Goal: Information Seeking & Learning: Learn about a topic

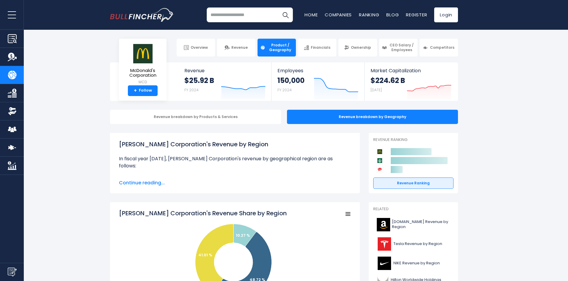
click at [252, 14] on input "search" at bounding box center [250, 14] width 86 height 15
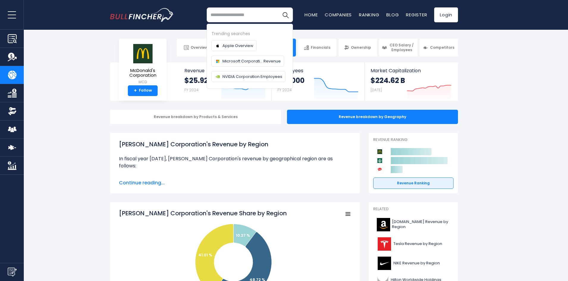
click at [264, 13] on input "search" at bounding box center [250, 14] width 86 height 15
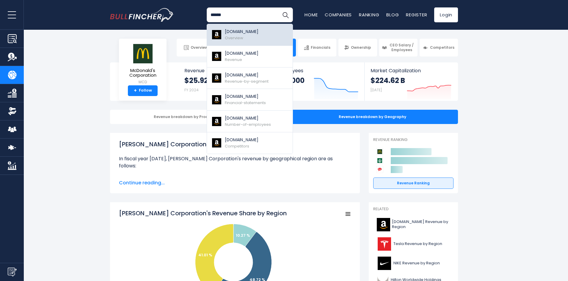
type input "******"
click at [259, 32] on link "Amazon.com Overview" at bounding box center [250, 35] width 86 height 22
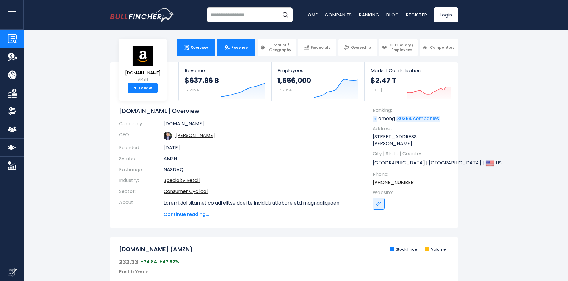
click at [243, 44] on link "Revenue" at bounding box center [236, 48] width 38 height 18
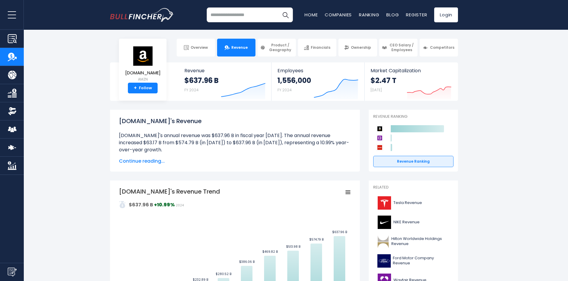
click at [154, 163] on span "Continue reading..." at bounding box center [235, 161] width 232 height 7
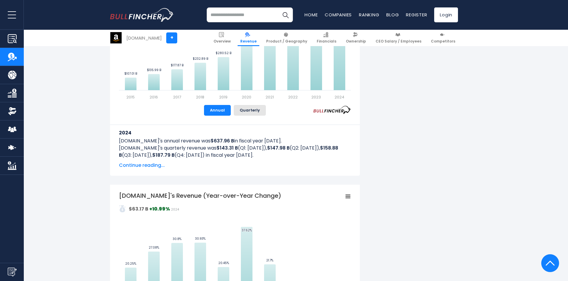
scroll to position [357, 0]
click at [157, 167] on span "Continue reading..." at bounding box center [235, 164] width 232 height 7
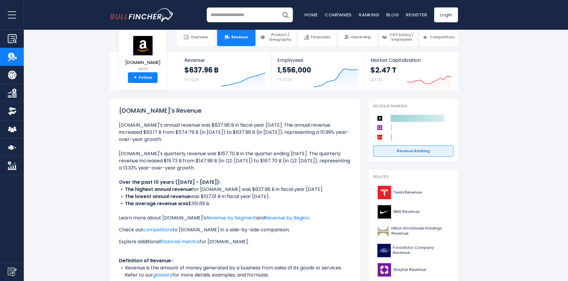
scroll to position [0, 0]
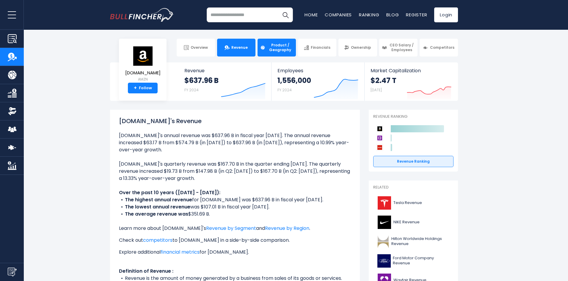
click at [268, 49] on span "Product / Geography" at bounding box center [280, 47] width 26 height 9
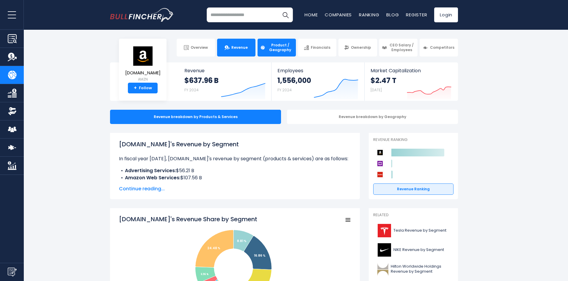
click at [247, 56] on link "Revenue" at bounding box center [236, 48] width 38 height 18
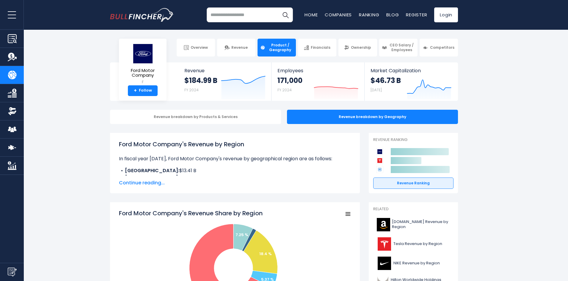
click at [231, 22] on input "search" at bounding box center [250, 14] width 86 height 15
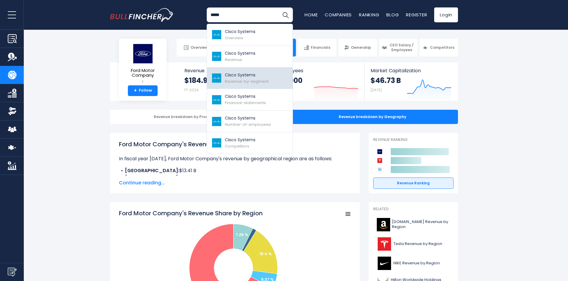
type input "*****"
click at [240, 83] on span "Revenue-by-segment" at bounding box center [247, 82] width 44 height 6
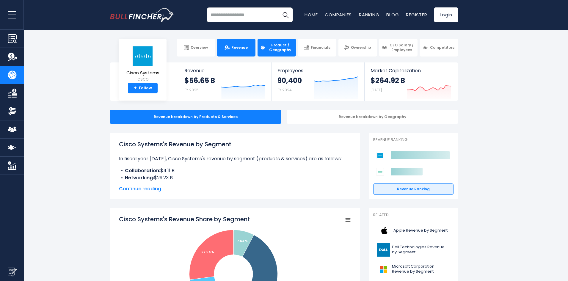
click at [249, 52] on link "Revenue" at bounding box center [236, 48] width 38 height 18
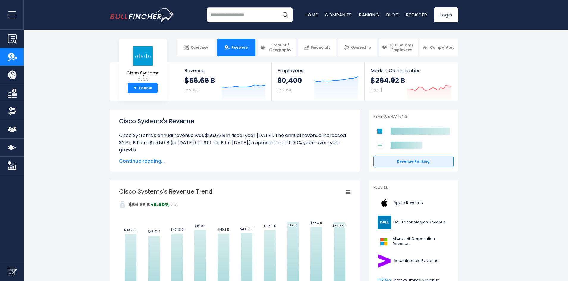
click at [255, 12] on input "search" at bounding box center [250, 14] width 86 height 15
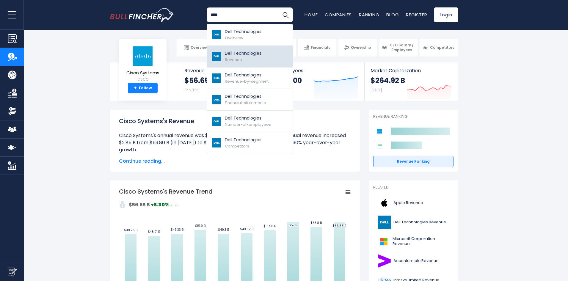
type input "****"
click at [261, 64] on link "Dell Technologies Revenue" at bounding box center [250, 57] width 86 height 22
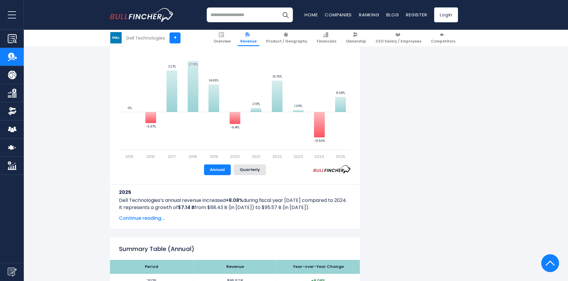
scroll to position [238, 0]
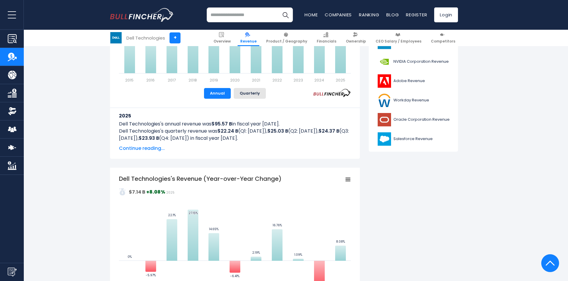
click at [245, 15] on input "search" at bounding box center [250, 14] width 86 height 15
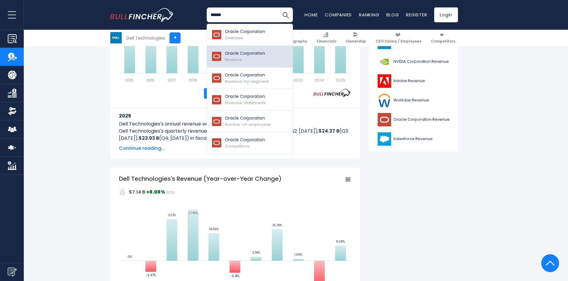
type input "******"
click at [244, 63] on link "Oracle Corporation Revenue" at bounding box center [250, 57] width 86 height 22
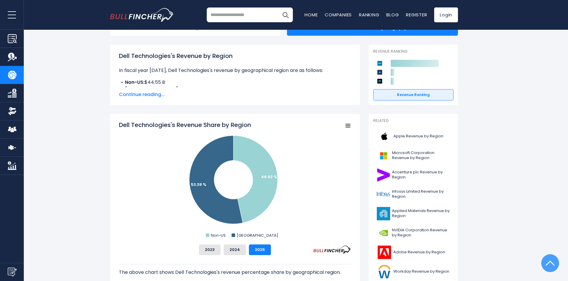
scroll to position [30, 0]
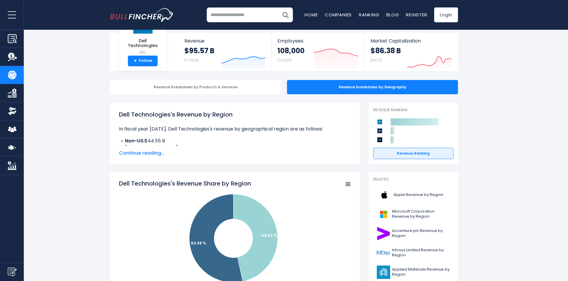
click at [348, 182] on rect "Dell Technologies's Revenue Share by Region" at bounding box center [348, 184] width 8 height 8
click at [285, 159] on div "Dell Technologies's Revenue by Region In fiscal year [DATE], Dell Technologies'…" at bounding box center [235, 133] width 250 height 60
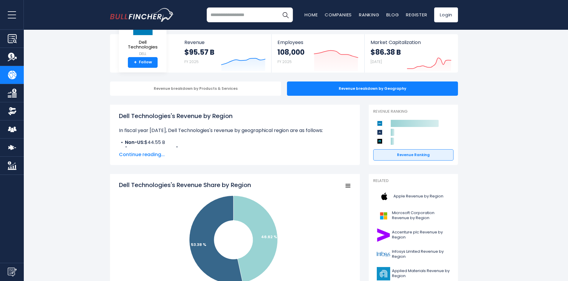
scroll to position [0, 0]
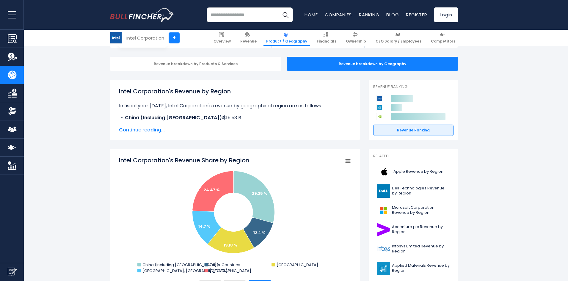
scroll to position [60, 0]
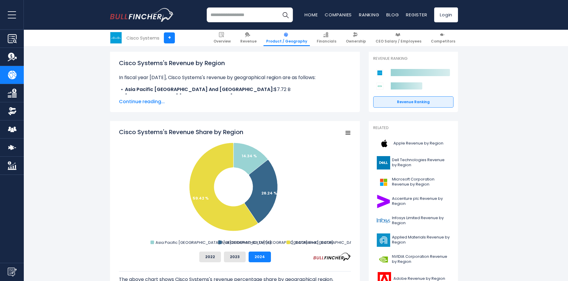
scroll to position [89, 0]
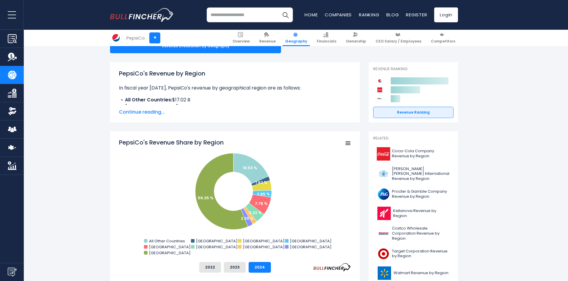
scroll to position [89, 0]
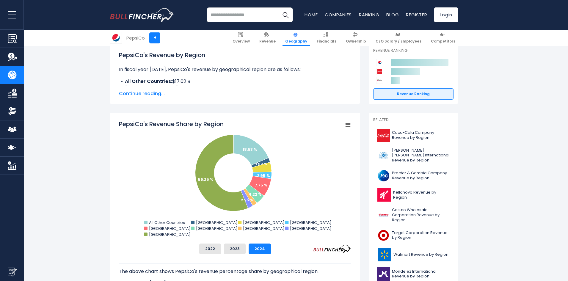
click at [232, 17] on input "search" at bounding box center [250, 14] width 86 height 15
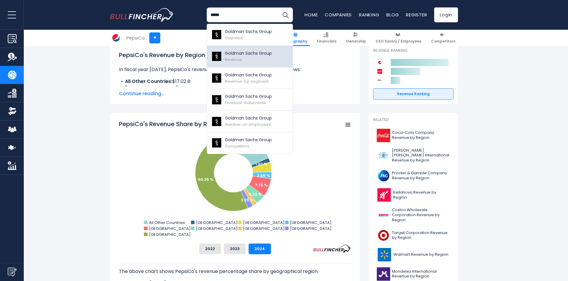
type input "*****"
click at [248, 55] on p "Goldman Sachs Group" at bounding box center [248, 53] width 47 height 6
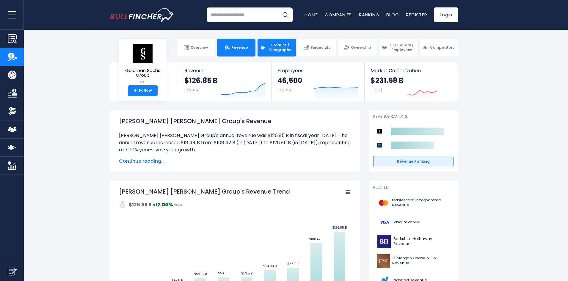
click at [282, 48] on span "Product / Geography" at bounding box center [280, 47] width 26 height 9
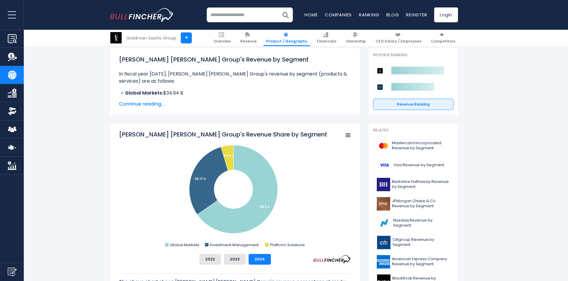
scroll to position [119, 0]
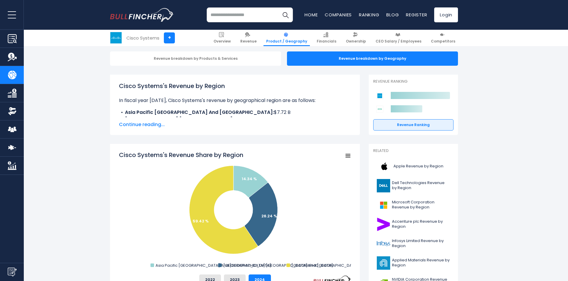
scroll to position [60, 0]
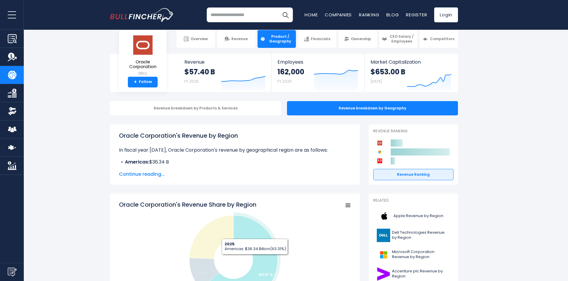
scroll to position [89, 0]
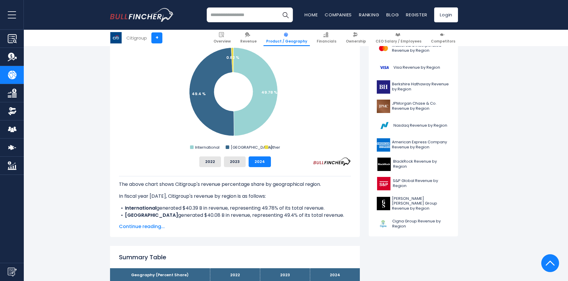
scroll to position [179, 0]
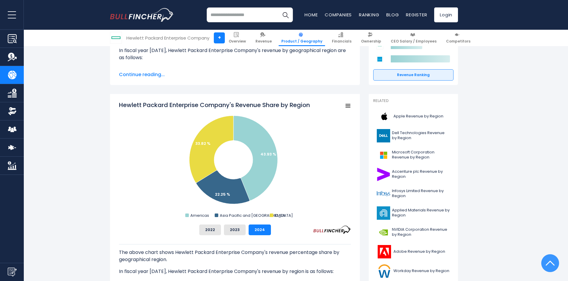
scroll to position [119, 0]
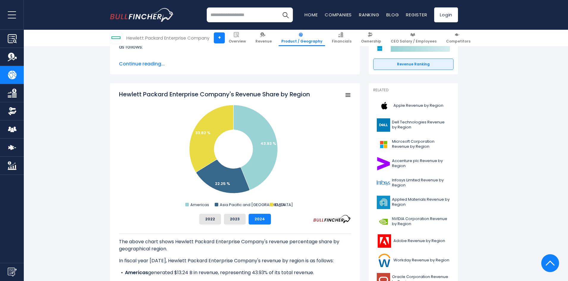
click at [265, 9] on input "search" at bounding box center [250, 14] width 86 height 15
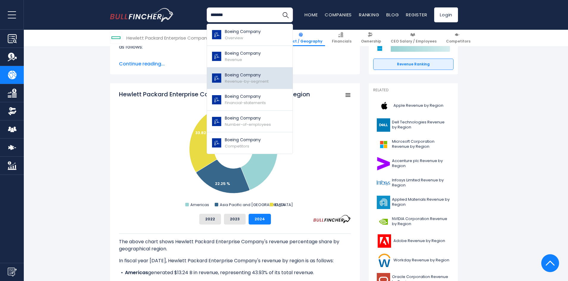
type input "******"
click at [266, 80] on span "Revenue-by-segment" at bounding box center [247, 82] width 44 height 6
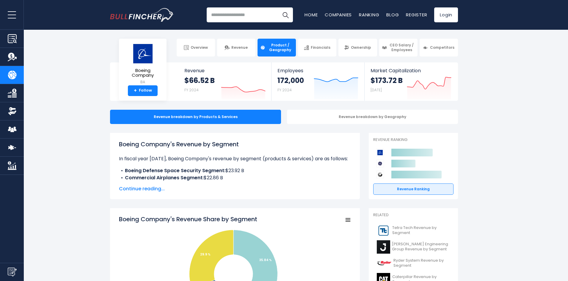
click at [136, 187] on span "Continue reading..." at bounding box center [235, 188] width 232 height 7
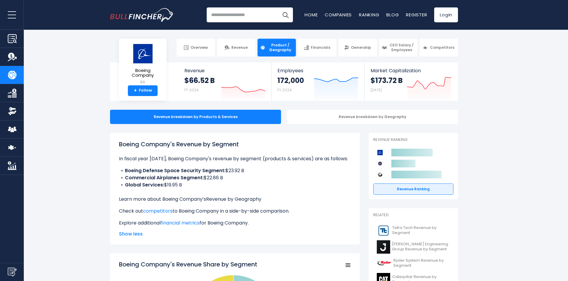
click at [243, 202] on link "Revenue by Geography" at bounding box center [233, 199] width 55 height 7
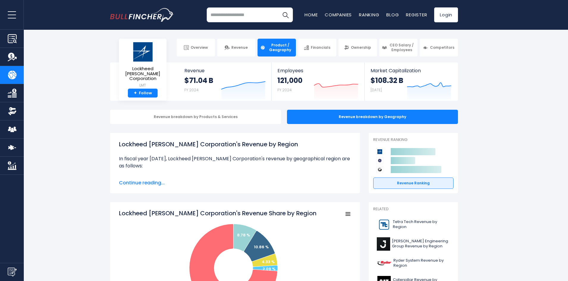
click at [220, 15] on input "search" at bounding box center [250, 14] width 86 height 15
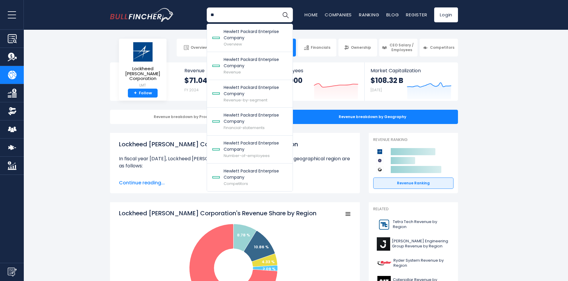
type input "*"
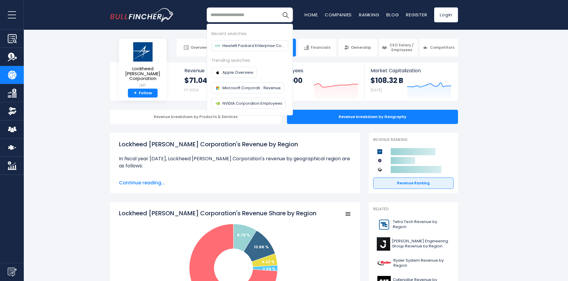
click at [235, 12] on input "search" at bounding box center [250, 14] width 86 height 15
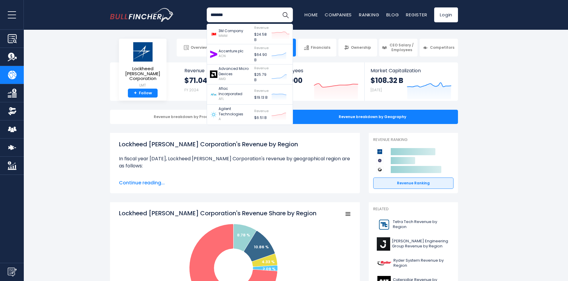
type input "*******"
click at [278, 7] on button "Search" at bounding box center [285, 14] width 15 height 15
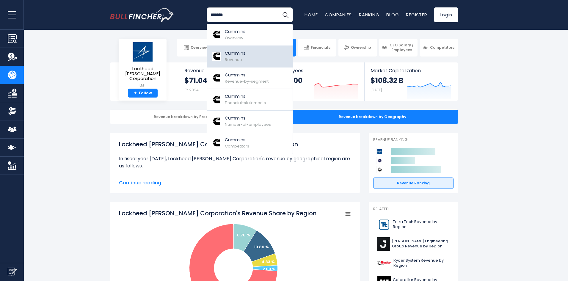
click at [259, 60] on link "Cummins Revenue" at bounding box center [250, 57] width 86 height 22
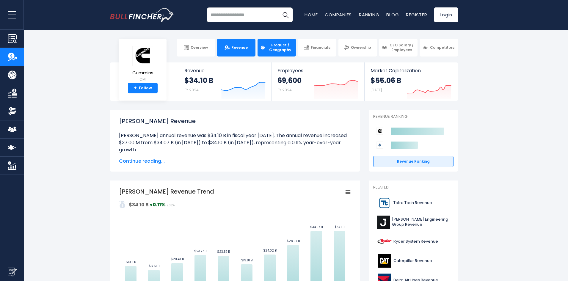
click at [282, 48] on span "Product / Geography" at bounding box center [280, 47] width 26 height 9
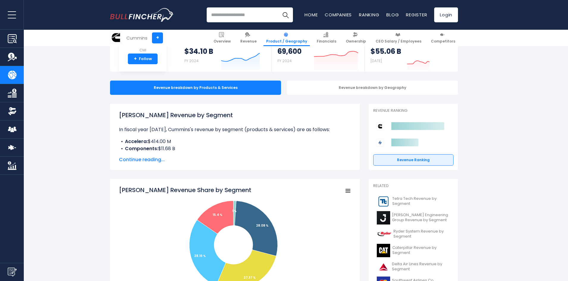
scroll to position [89, 0]
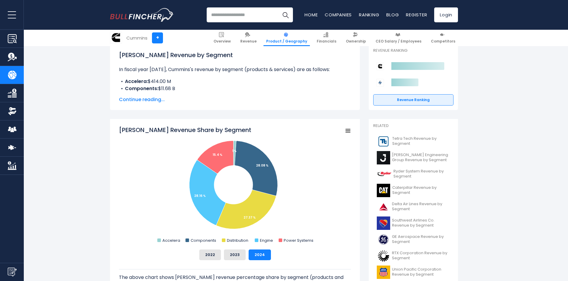
click at [156, 100] on span "Continue reading..." at bounding box center [235, 99] width 232 height 7
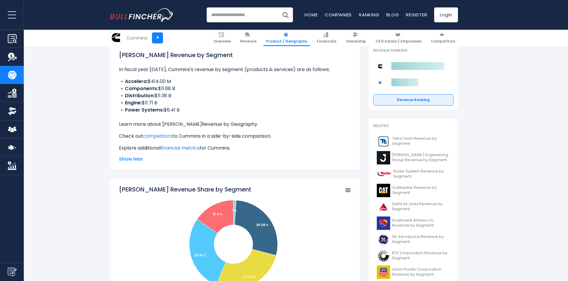
click at [216, 126] on link "Revenue by Geography" at bounding box center [229, 124] width 55 height 7
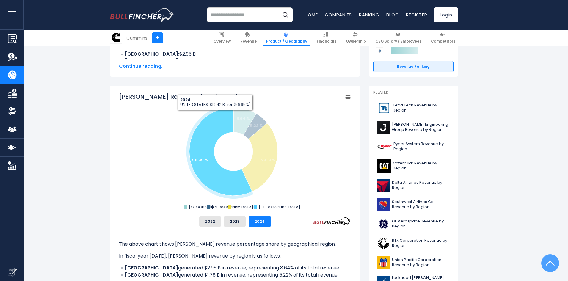
scroll to position [119, 0]
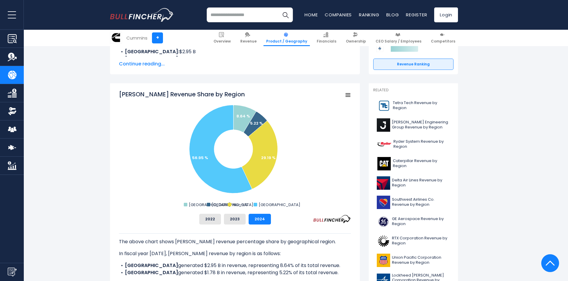
click at [245, 14] on input "search" at bounding box center [250, 14] width 86 height 15
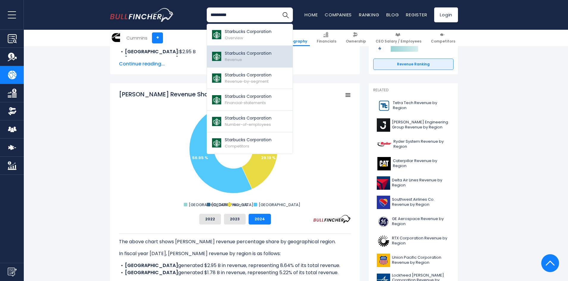
type input "*********"
click at [250, 54] on p "Starbucks Corporation" at bounding box center [248, 53] width 47 height 6
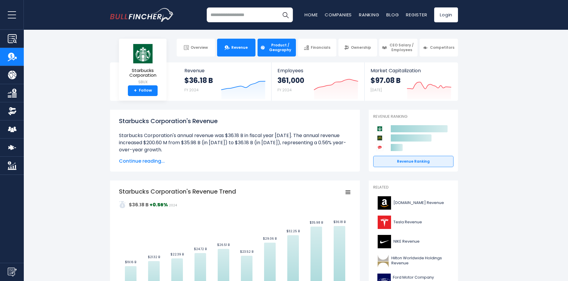
click at [277, 39] on link "Product / Geography" at bounding box center [277, 48] width 38 height 18
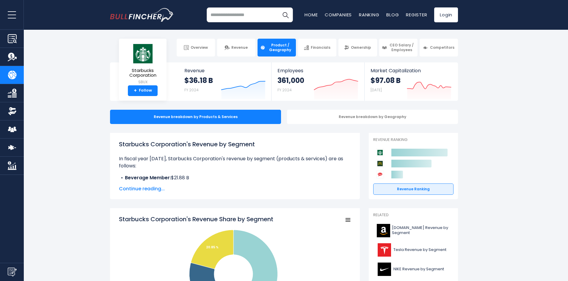
click at [156, 190] on span "Continue reading..." at bounding box center [235, 188] width 232 height 7
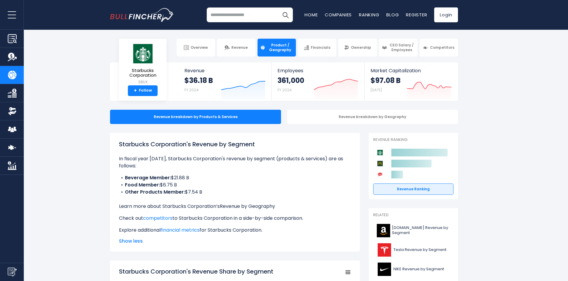
click at [266, 207] on link "Revenue by Geography" at bounding box center [247, 206] width 55 height 7
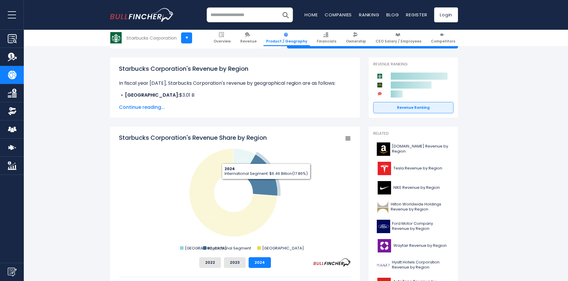
scroll to position [89, 0]
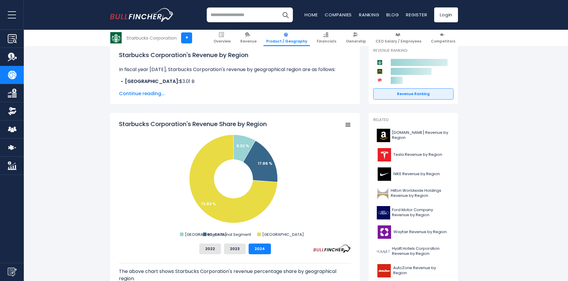
click at [244, 18] on input "search" at bounding box center [250, 14] width 86 height 15
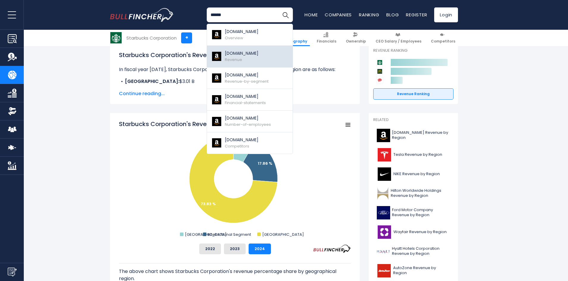
type input "******"
click at [249, 55] on p "[DOMAIN_NAME]" at bounding box center [242, 53] width 34 height 6
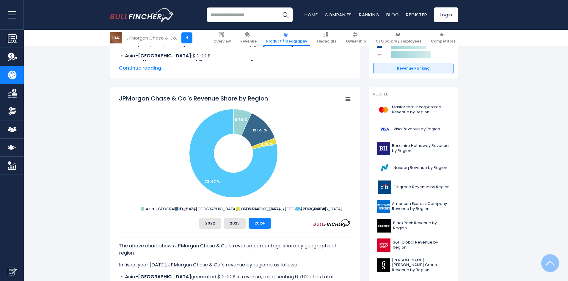
scroll to position [119, 0]
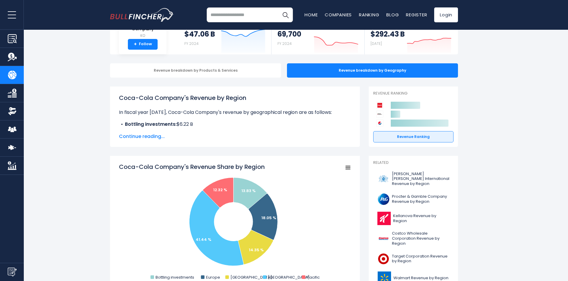
scroll to position [60, 0]
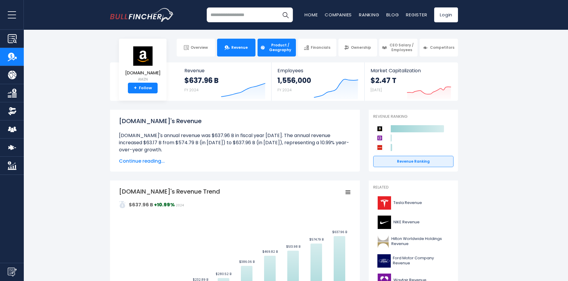
click at [279, 51] on span "Product / Geography" at bounding box center [280, 47] width 26 height 9
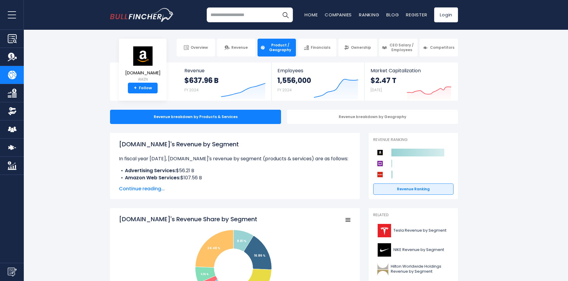
click at [156, 190] on span "Continue reading..." at bounding box center [235, 188] width 232 height 7
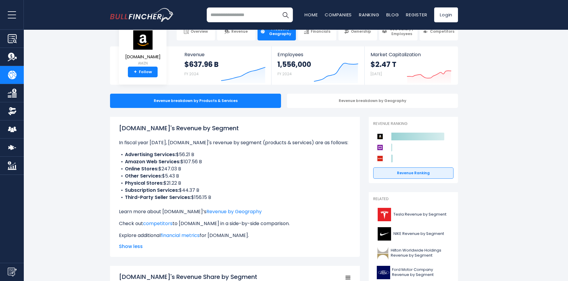
scroll to position [30, 0]
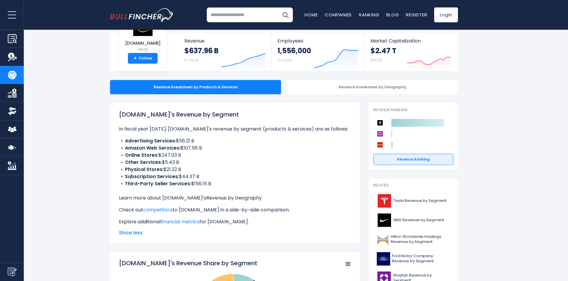
click at [242, 199] on link "Revenue by Geography" at bounding box center [234, 198] width 55 height 7
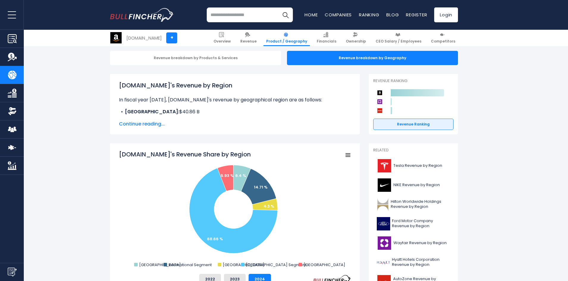
scroll to position [60, 0]
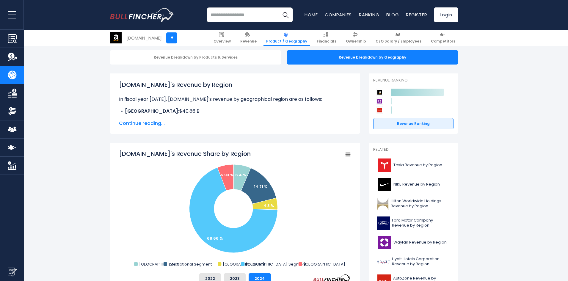
click at [143, 122] on span "Continue reading..." at bounding box center [235, 123] width 232 height 7
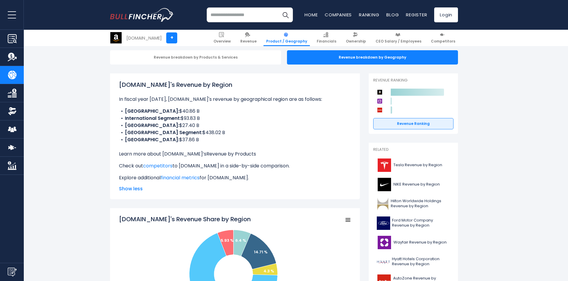
click at [219, 153] on link "Revenue by Products" at bounding box center [232, 154] width 50 height 7
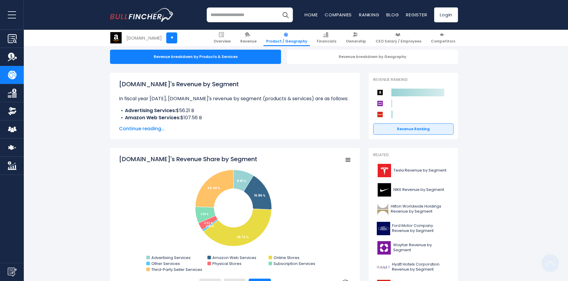
scroll to position [60, 0]
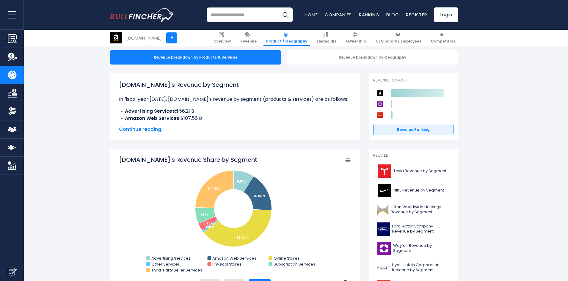
click at [151, 131] on span "Continue reading..." at bounding box center [235, 129] width 232 height 7
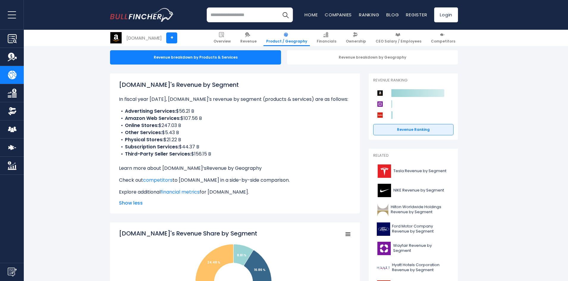
click at [218, 169] on link "Revenue by Geography" at bounding box center [234, 168] width 55 height 7
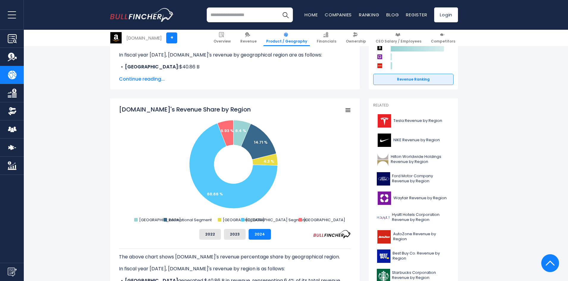
scroll to position [89, 0]
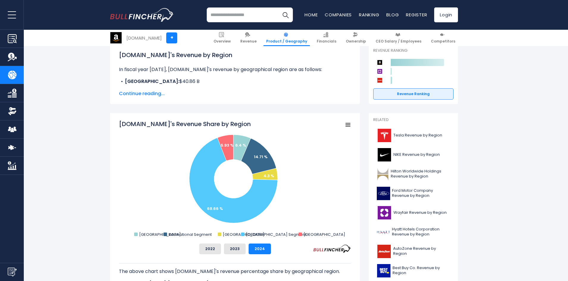
click at [221, 18] on input "search" at bounding box center [250, 14] width 86 height 15
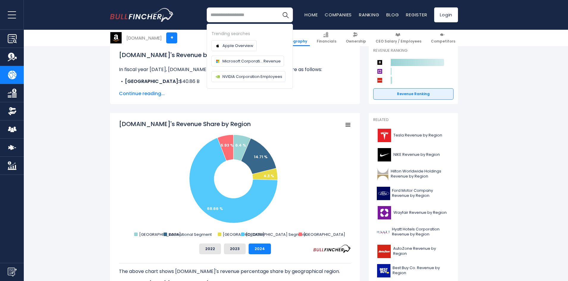
click at [255, 12] on input "search" at bounding box center [250, 14] width 86 height 15
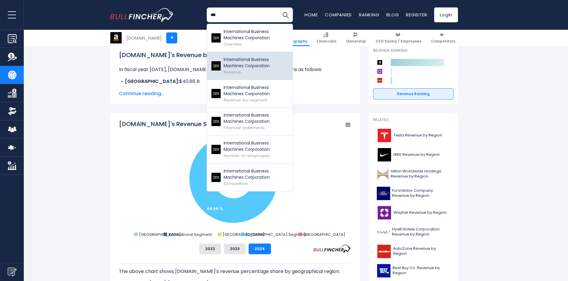
type input "***"
click at [258, 68] on p "International Business Machines Corporation" at bounding box center [256, 63] width 65 height 12
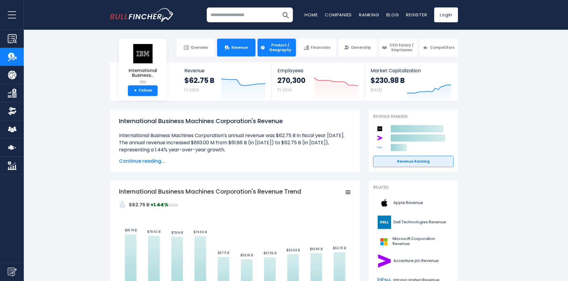
click at [282, 40] on link "Product / Geography" at bounding box center [277, 48] width 38 height 18
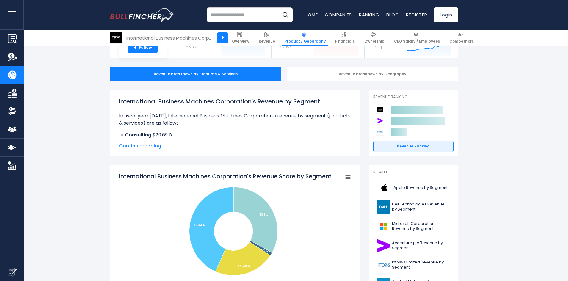
scroll to position [30, 0]
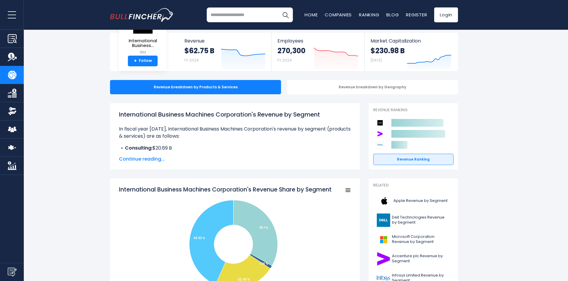
click at [142, 159] on span "Continue reading..." at bounding box center [235, 159] width 232 height 7
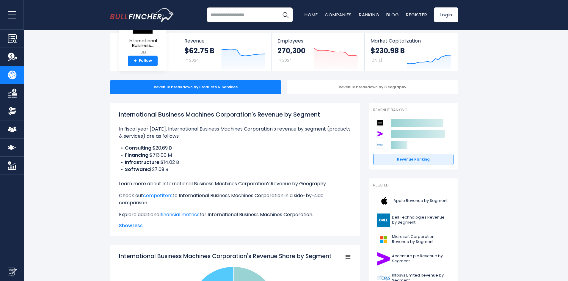
click at [314, 183] on link "Revenue by Geography" at bounding box center [298, 183] width 55 height 7
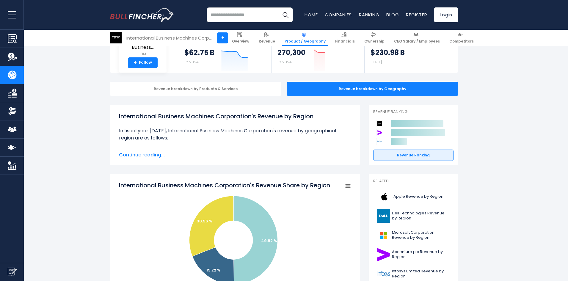
scroll to position [89, 0]
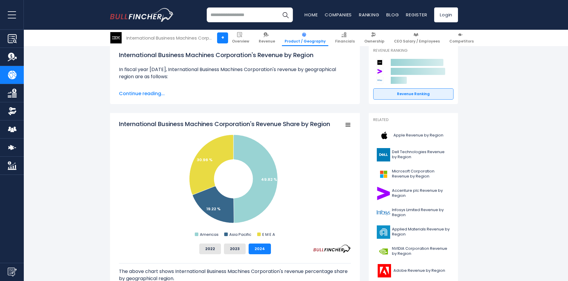
click at [244, 14] on input "search" at bounding box center [250, 14] width 86 height 15
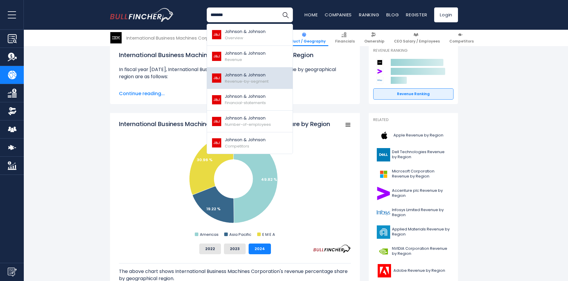
type input "*******"
click at [251, 80] on span "Revenue-by-segment" at bounding box center [247, 82] width 44 height 6
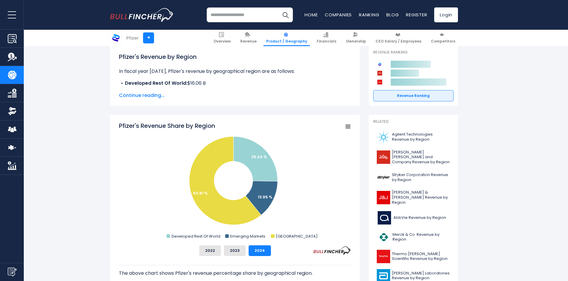
scroll to position [89, 0]
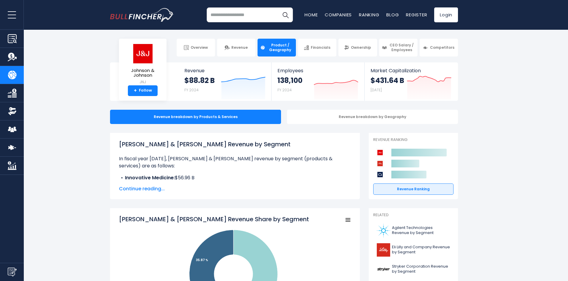
click at [148, 192] on span "Continue reading..." at bounding box center [235, 188] width 232 height 7
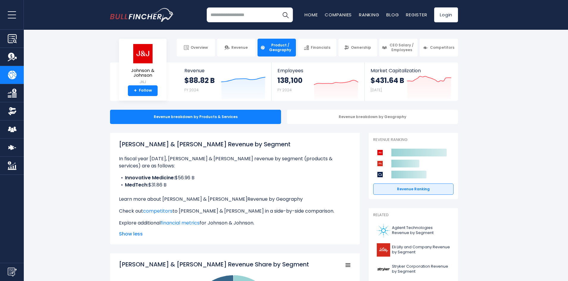
click at [248, 200] on link "Revenue by Geography" at bounding box center [275, 199] width 55 height 7
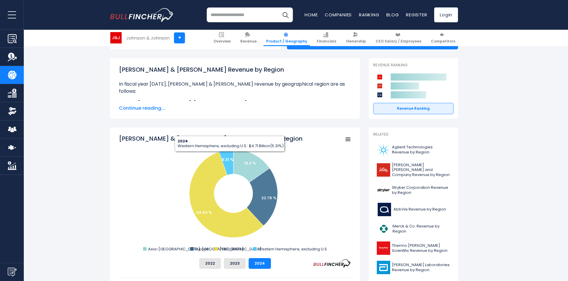
scroll to position [89, 0]
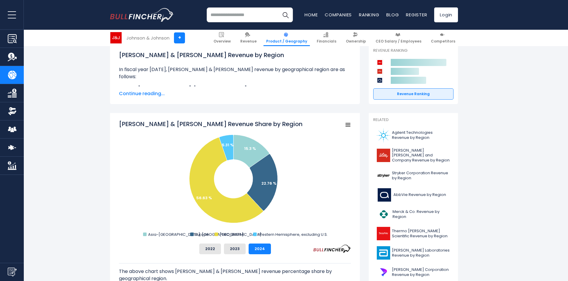
click at [269, 15] on input "search" at bounding box center [250, 14] width 86 height 15
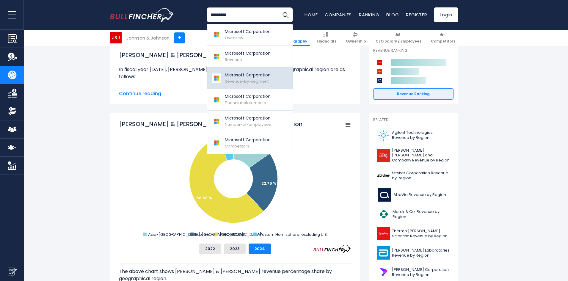
type input "*********"
click at [259, 79] on span "Revenue-by-segment" at bounding box center [247, 82] width 44 height 6
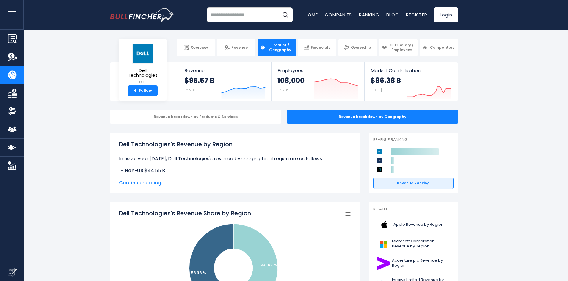
click at [152, 183] on span "Continue reading..." at bounding box center [235, 182] width 232 height 7
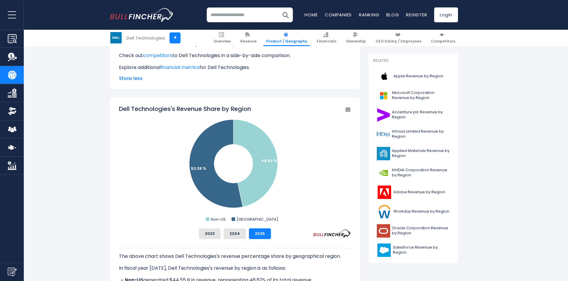
scroll to position [149, 0]
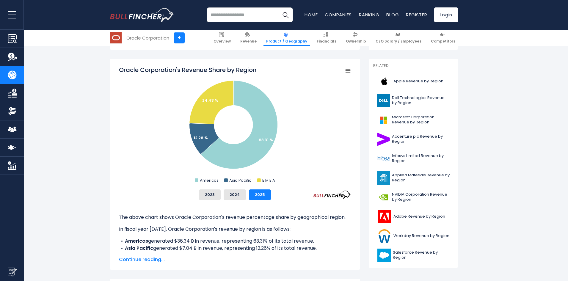
scroll to position [149, 0]
